Goal: Register for event/course

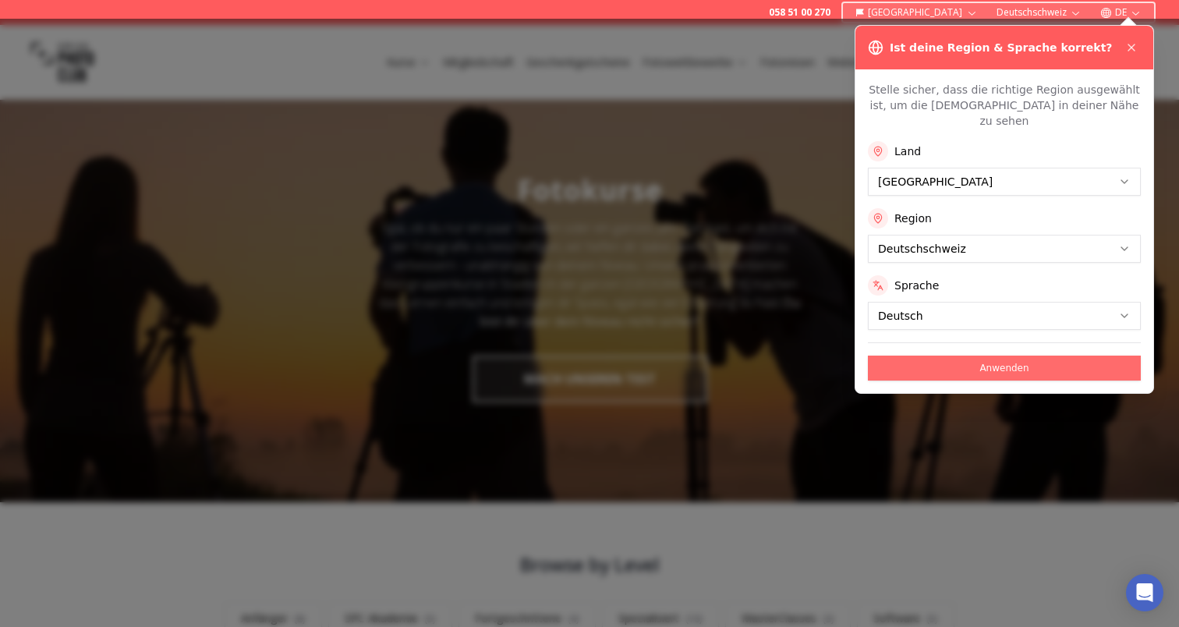
click at [941, 355] on button "Anwenden" at bounding box center [1004, 367] width 273 height 25
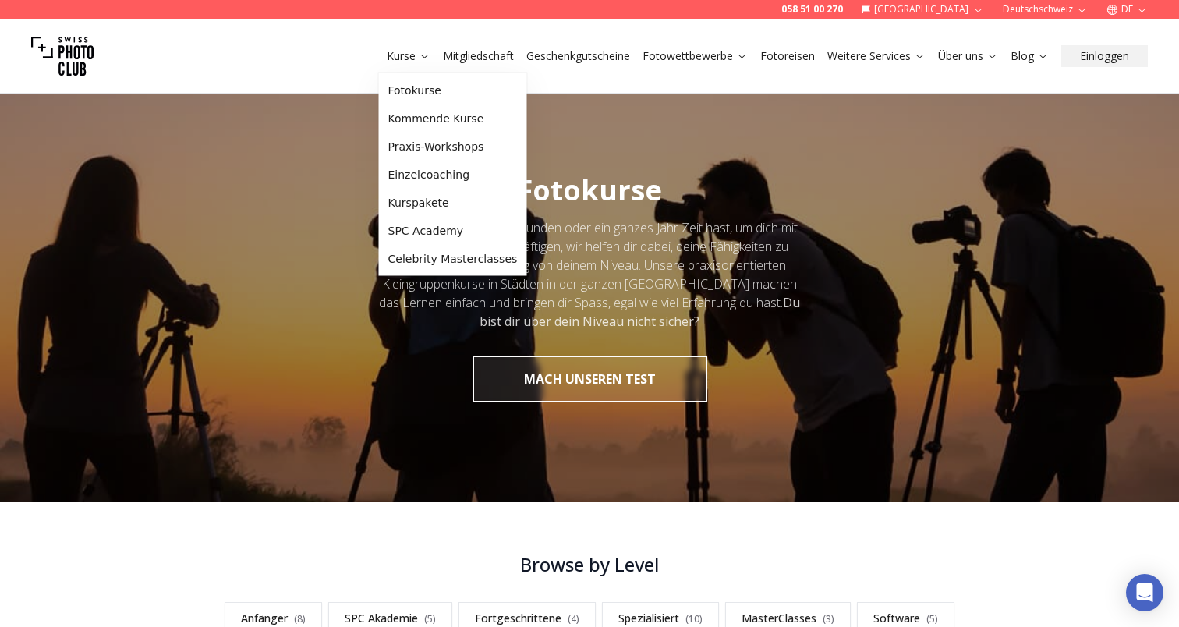
click at [419, 56] on icon at bounding box center [425, 56] width 12 height 12
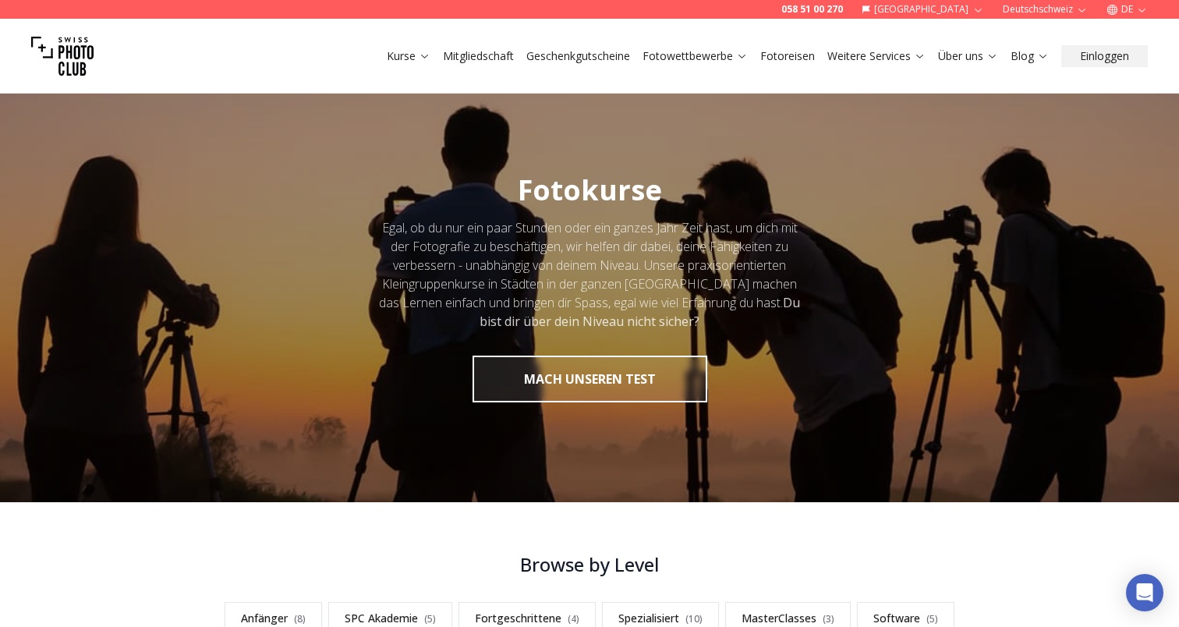
click at [419, 56] on icon at bounding box center [425, 56] width 12 height 12
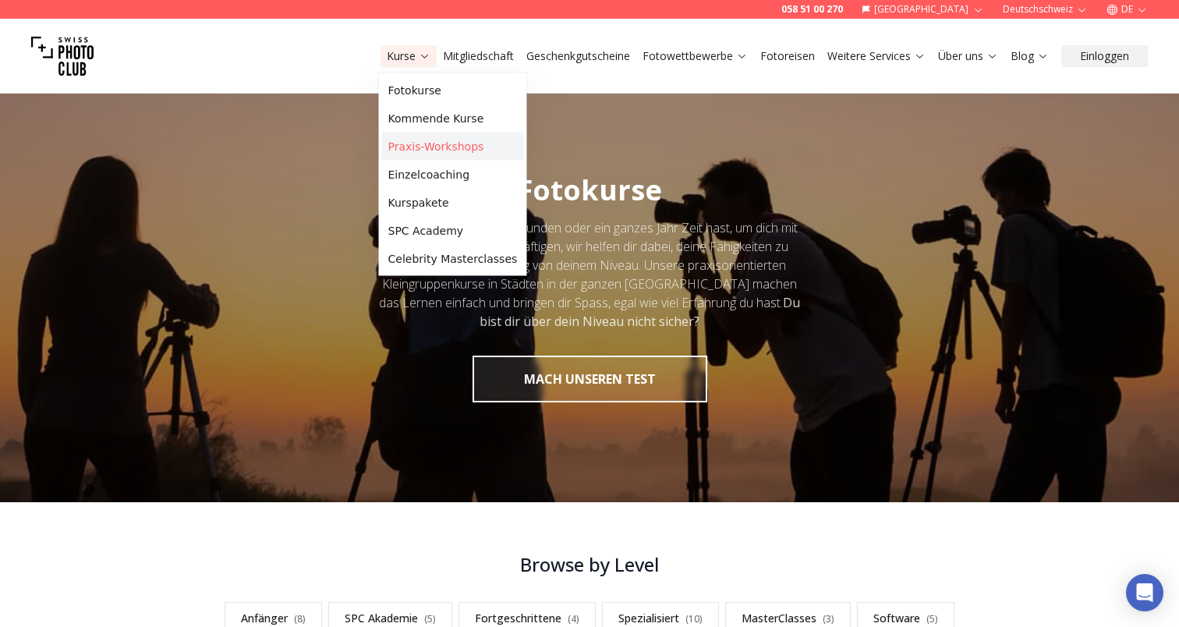
click at [441, 141] on link "Praxis-Workshops" at bounding box center [453, 147] width 142 height 28
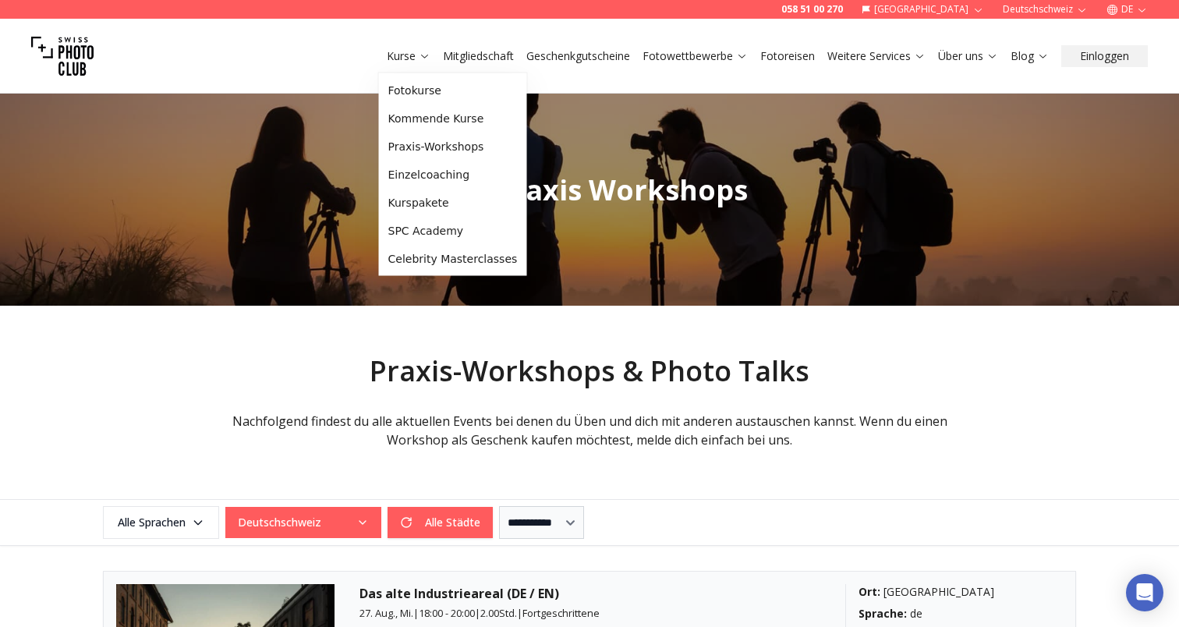
click at [421, 56] on icon at bounding box center [424, 57] width 7 height 4
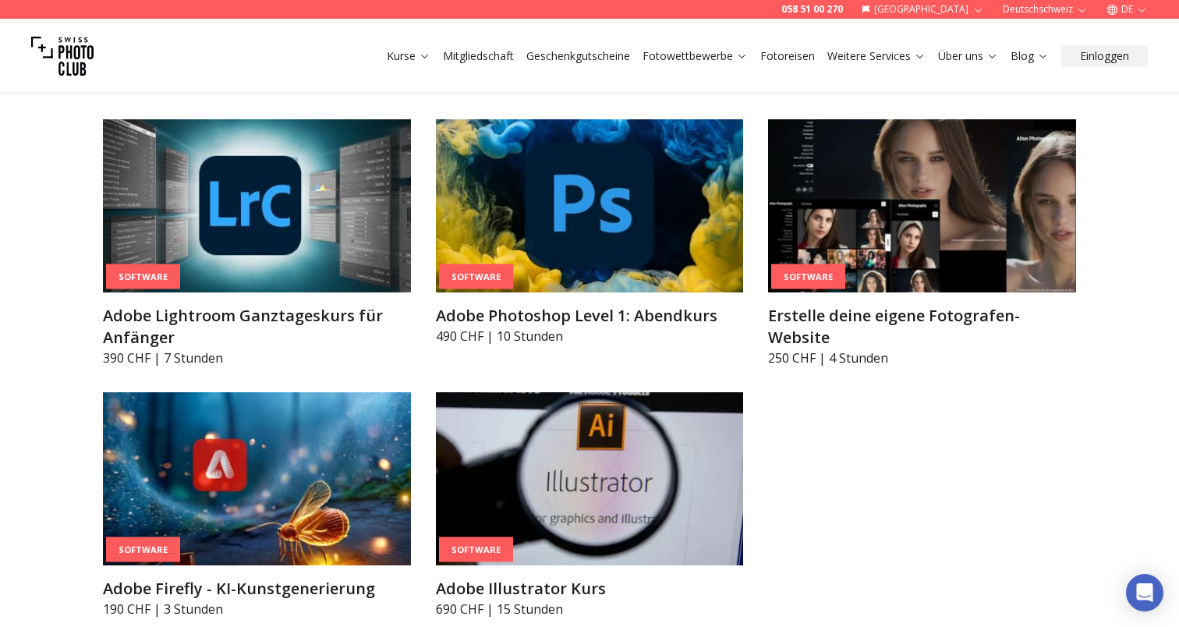
scroll to position [4963, 0]
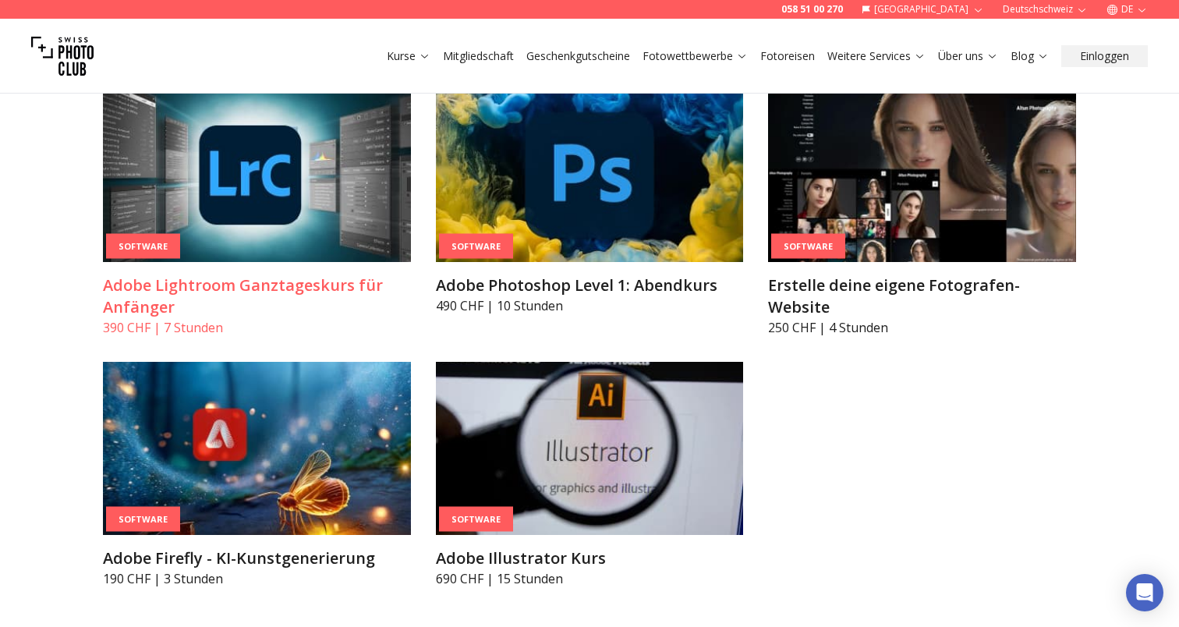
click at [320, 179] on img at bounding box center [257, 175] width 308 height 173
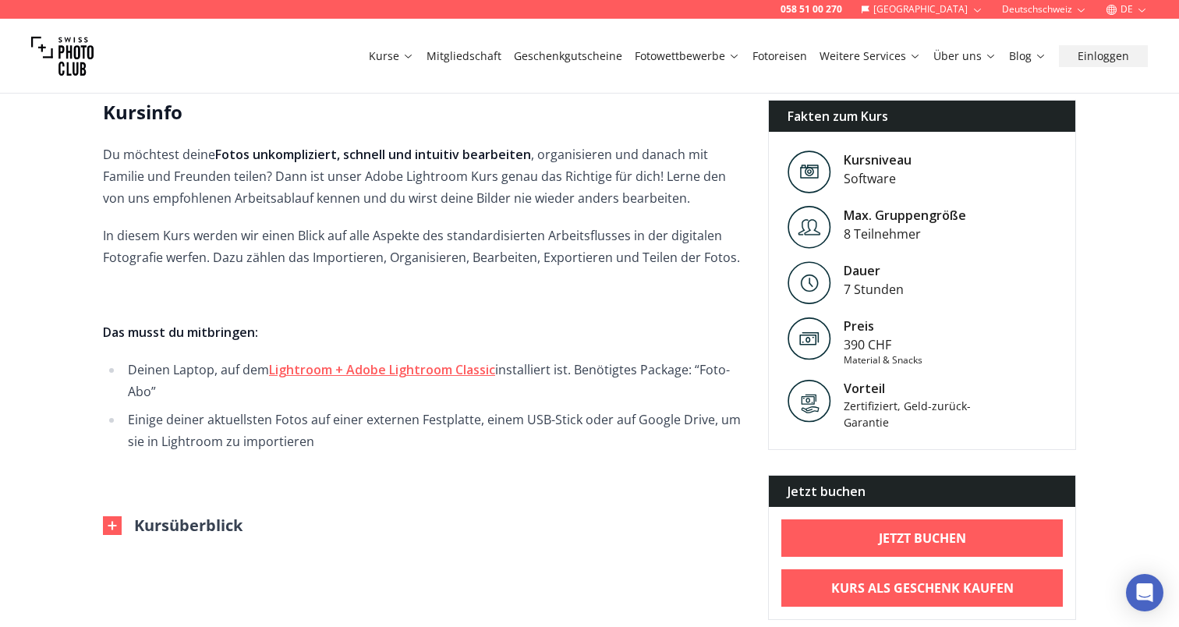
scroll to position [428, 0]
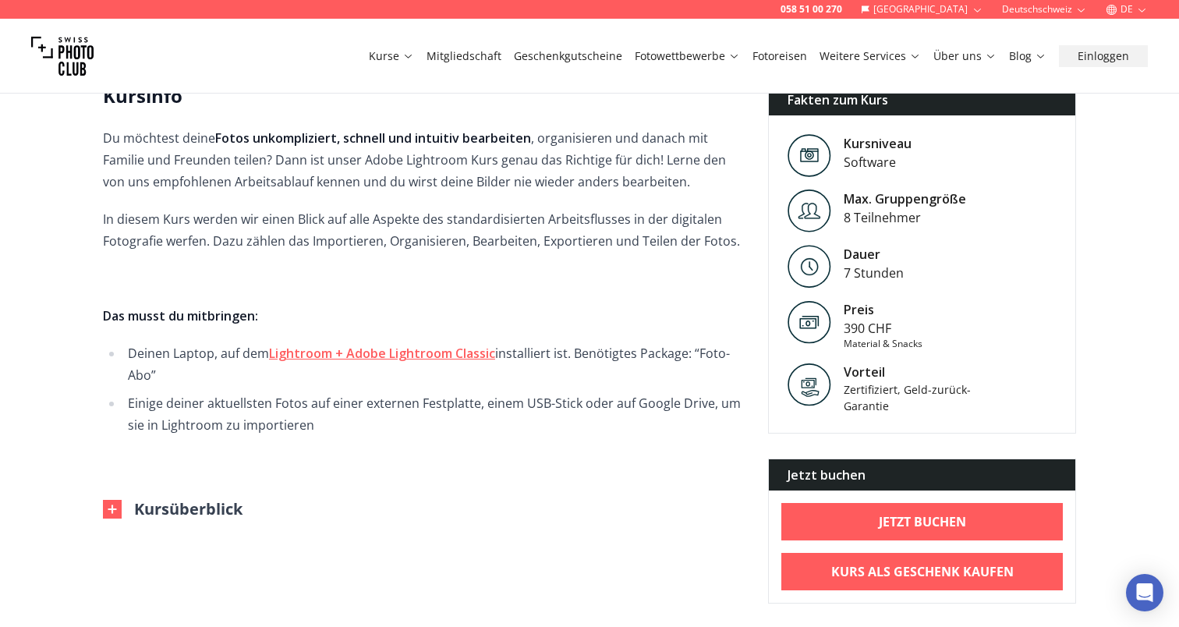
click at [201, 504] on button "Kursüberblick" at bounding box center [173, 509] width 140 height 22
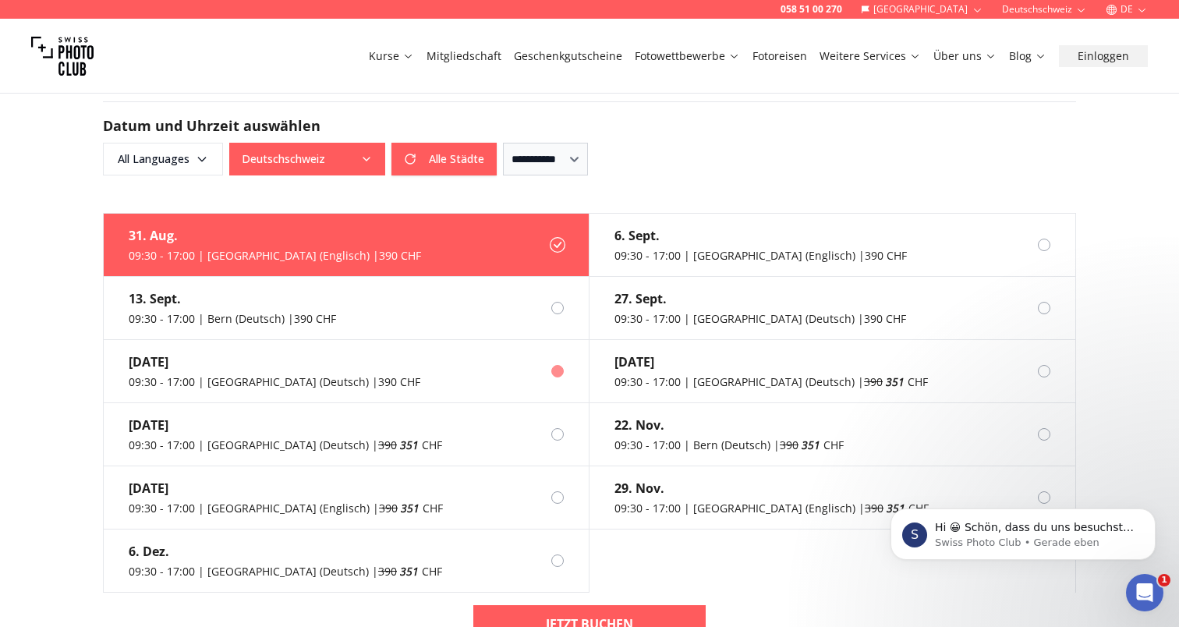
scroll to position [0, 0]
